Goal: Transaction & Acquisition: Download file/media

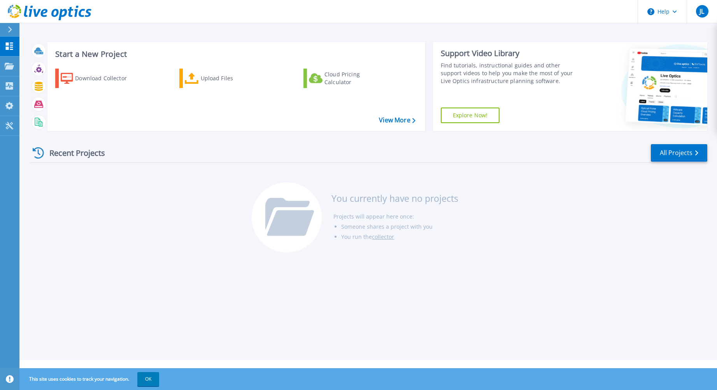
click at [190, 202] on div "Recent Projects All Projects You currently have no projects Projects will appea…" at bounding box center [369, 198] width 678 height 123
click at [90, 80] on div "Download Collector" at bounding box center [106, 78] width 62 height 16
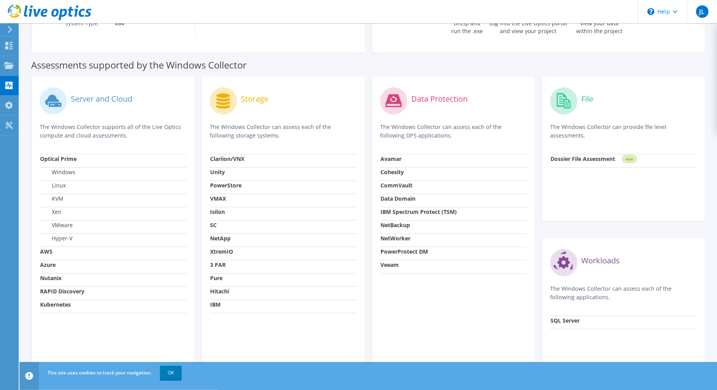
scroll to position [188, 0]
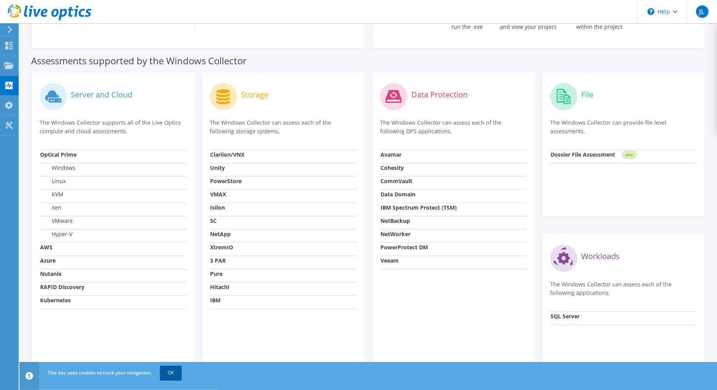
click at [172, 374] on link "OK" at bounding box center [171, 373] width 22 height 14
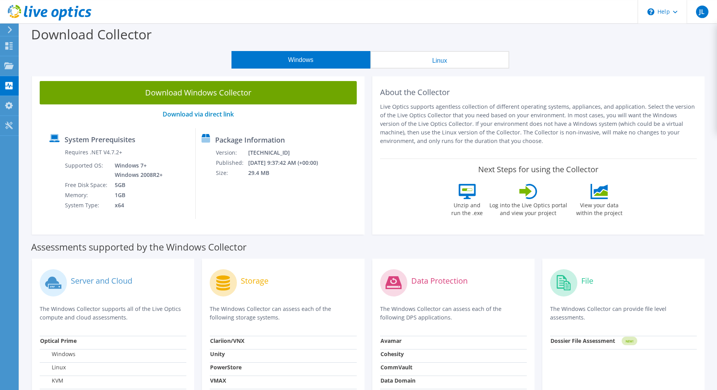
scroll to position [0, 0]
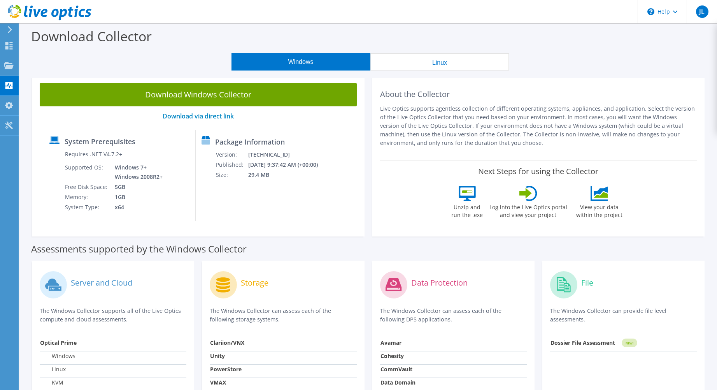
click at [425, 62] on button "Linux" at bounding box center [440, 62] width 139 height 18
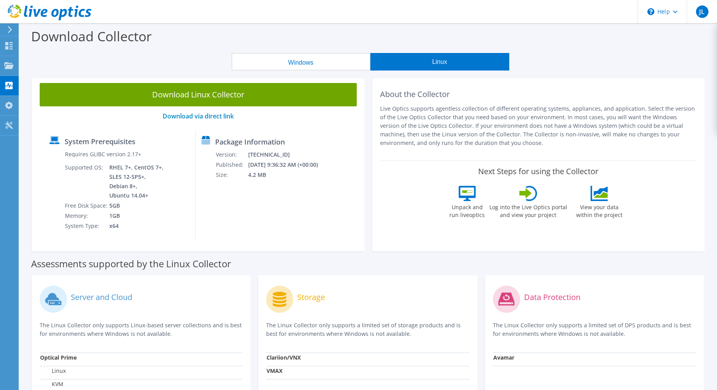
click at [274, 63] on button "Windows" at bounding box center [301, 62] width 139 height 18
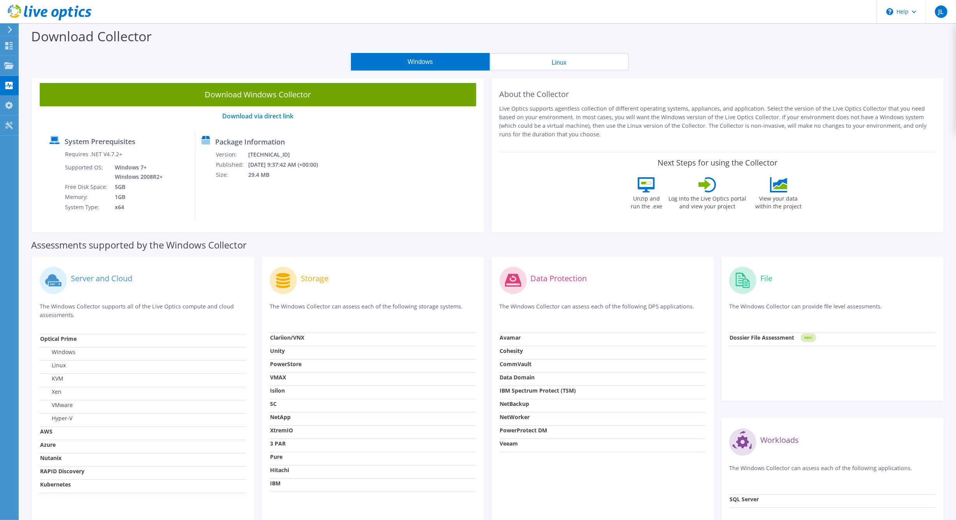
click at [694, 42] on div "Download Collector" at bounding box center [487, 38] width 929 height 30
click at [127, 59] on div "Windows Linux" at bounding box center [489, 62] width 925 height 18
click at [7, 48] on use at bounding box center [8, 45] width 7 height 7
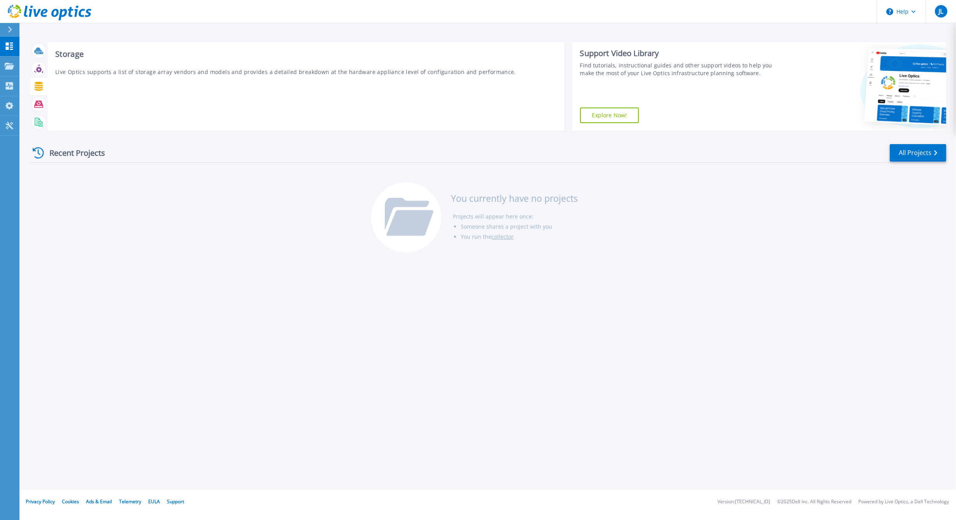
click at [39, 84] on icon at bounding box center [39, 86] width 8 height 9
click at [40, 84] on icon at bounding box center [39, 86] width 8 height 9
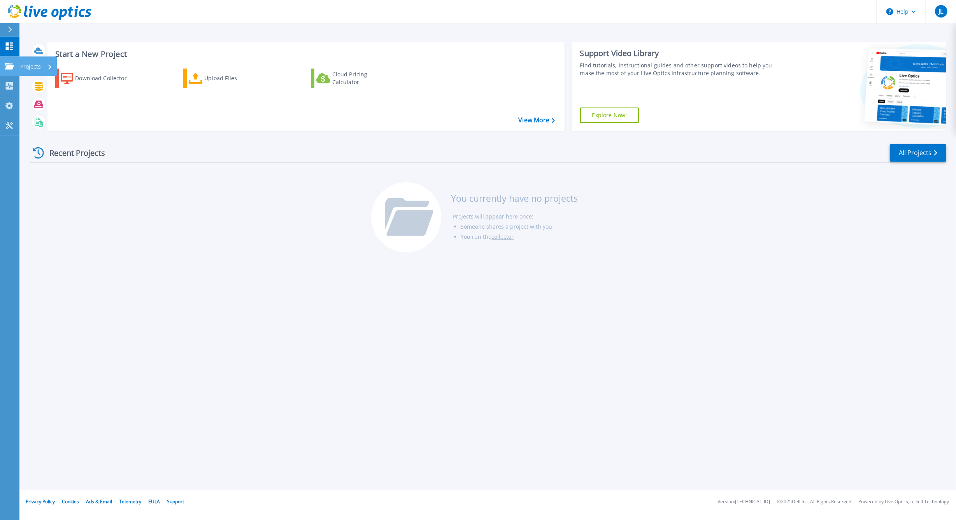
click at [8, 67] on icon at bounding box center [9, 66] width 9 height 7
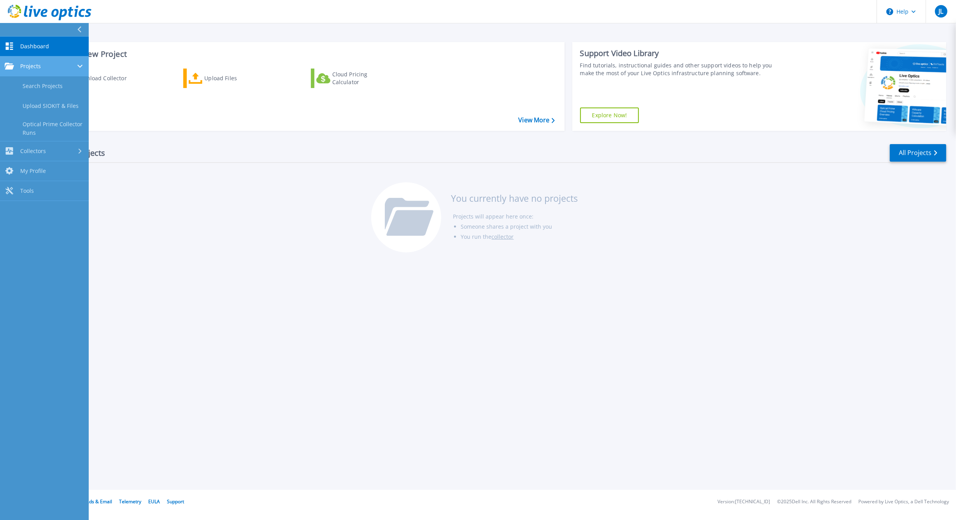
click at [8, 67] on icon at bounding box center [9, 66] width 9 height 7
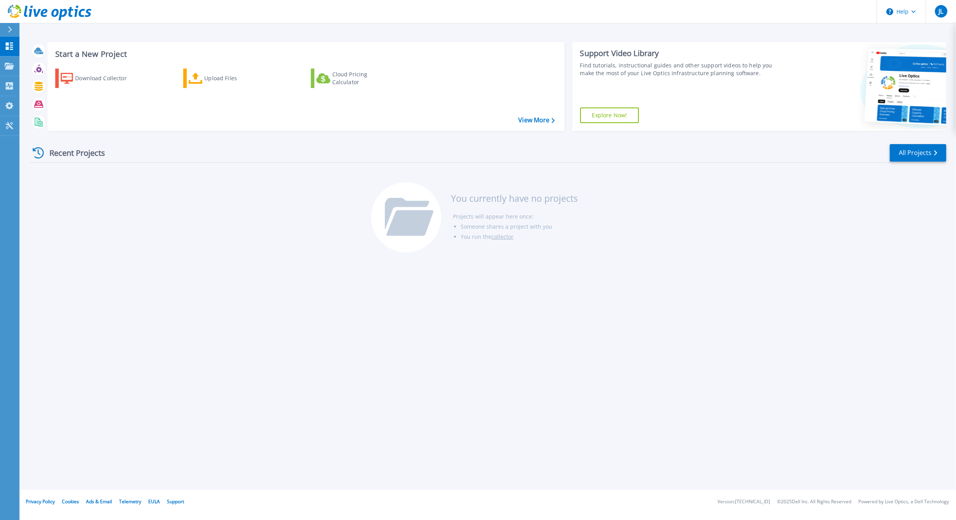
click at [142, 118] on div "Download Collector Upload Files Cloud Pricing Calculator" at bounding box center [305, 94] width 512 height 65
click at [542, 120] on link "View More" at bounding box center [536, 119] width 36 height 7
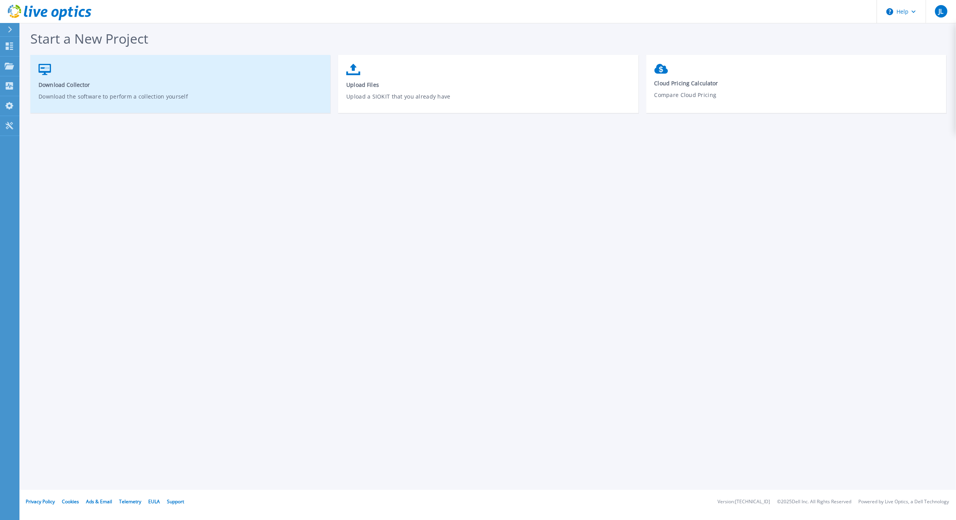
click at [82, 80] on link "Download Collector Download the software to perform a collection yourself" at bounding box center [180, 88] width 300 height 56
